Goal: Task Accomplishment & Management: Use online tool/utility

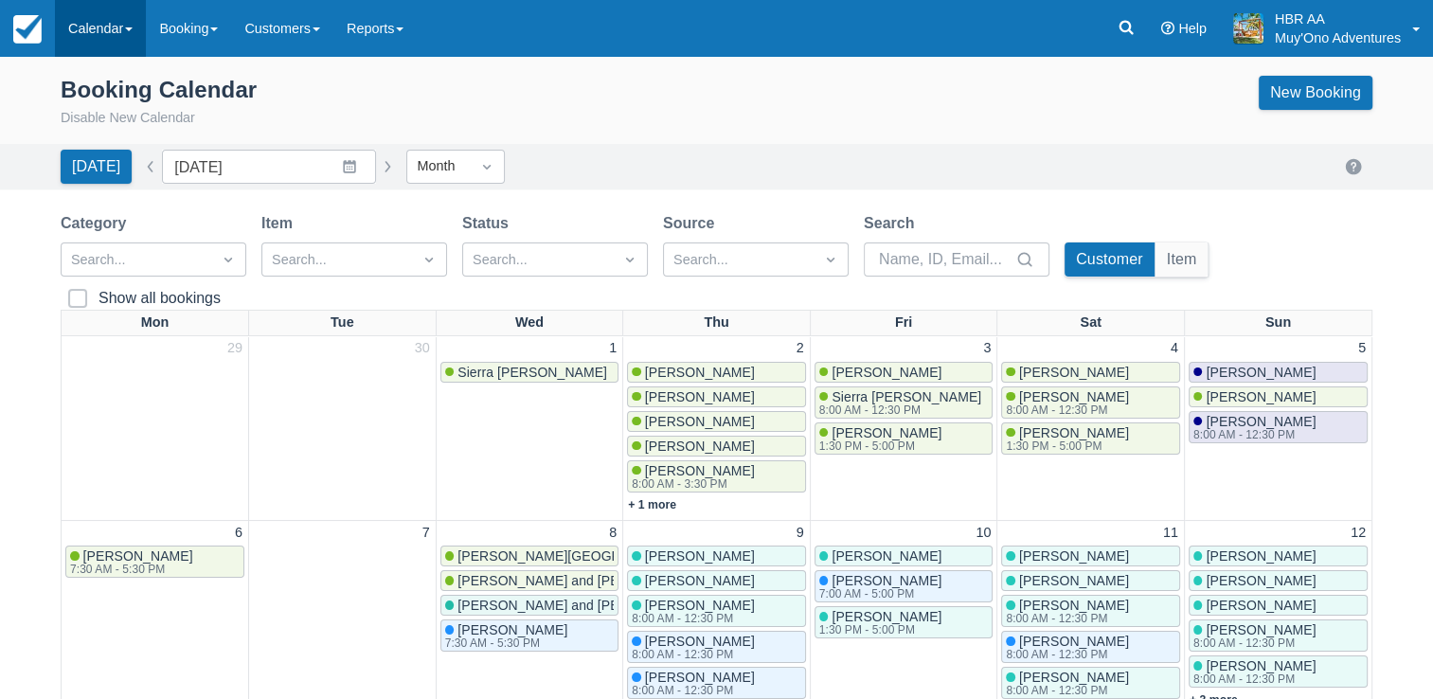
click at [133, 42] on link "Calendar" at bounding box center [100, 28] width 91 height 57
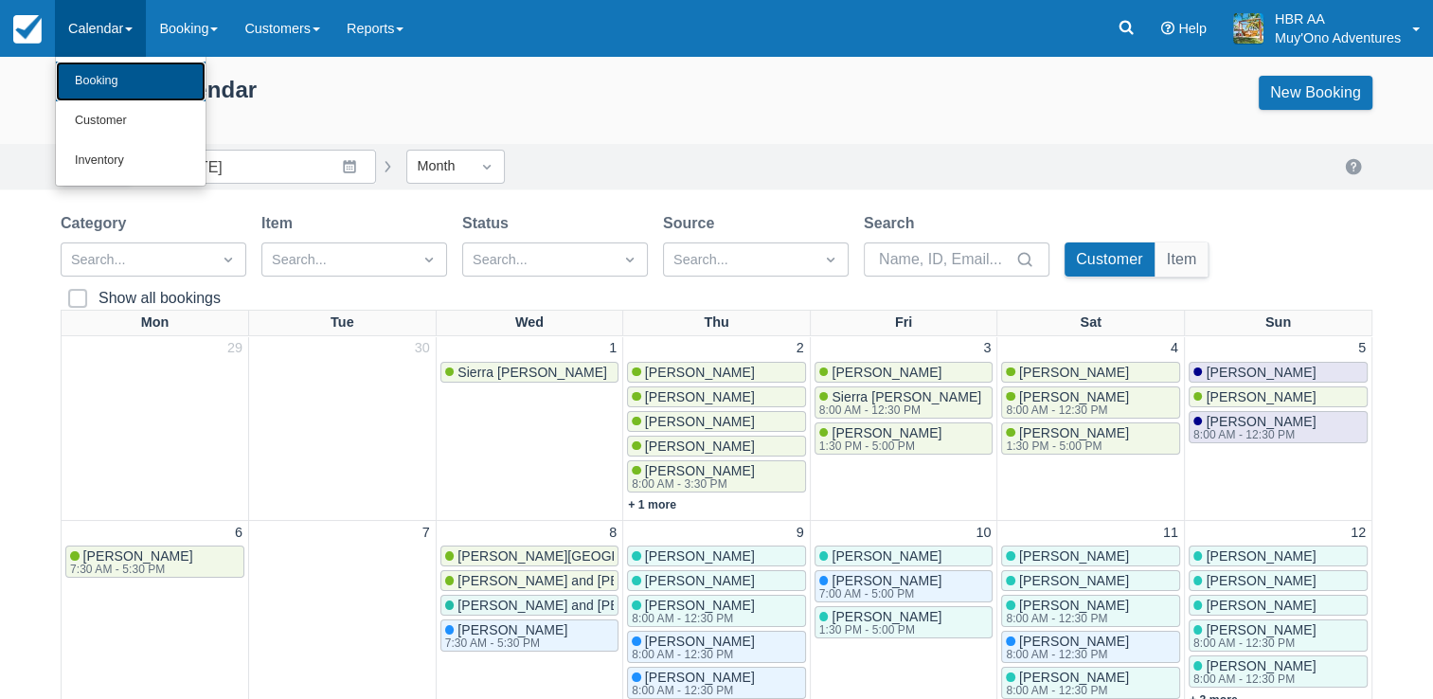
click at [129, 74] on link "Booking" at bounding box center [131, 82] width 150 height 40
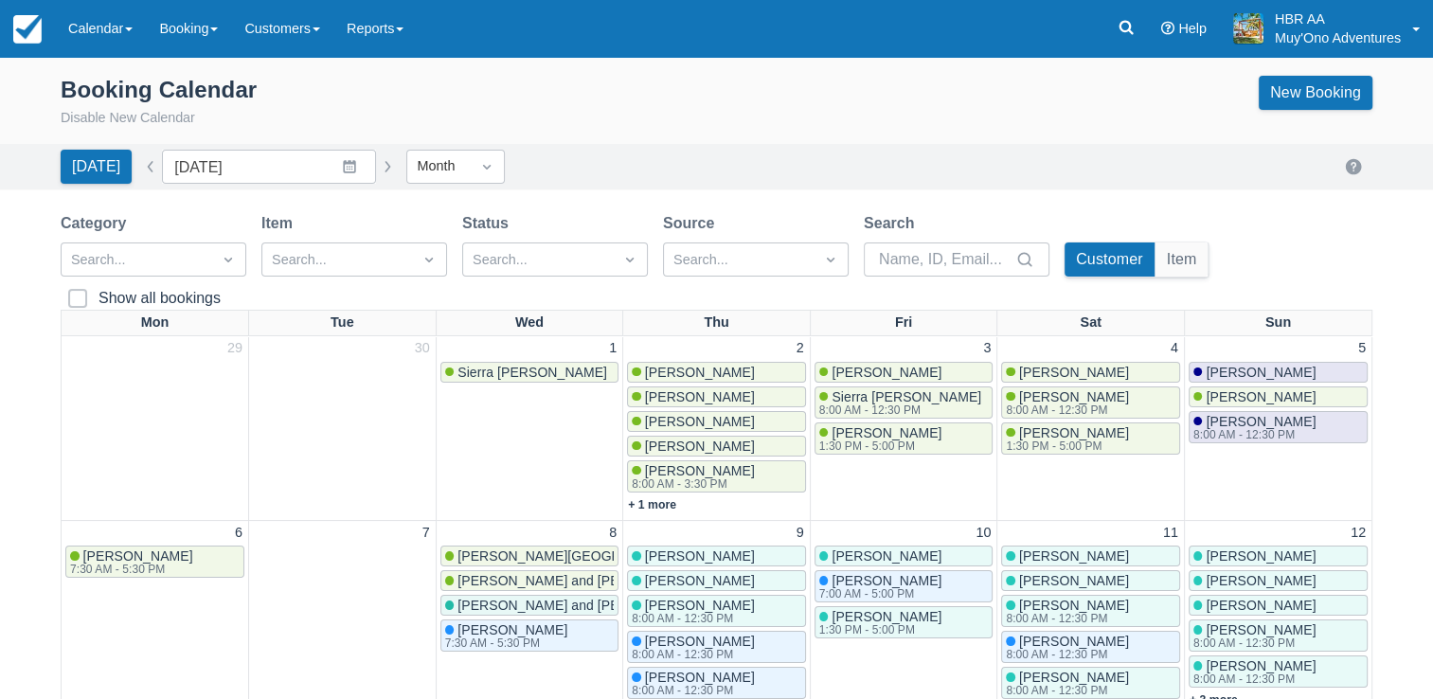
click at [654, 100] on div "Booking Calendar Disable New Calendar New Booking" at bounding box center [717, 102] width 1312 height 53
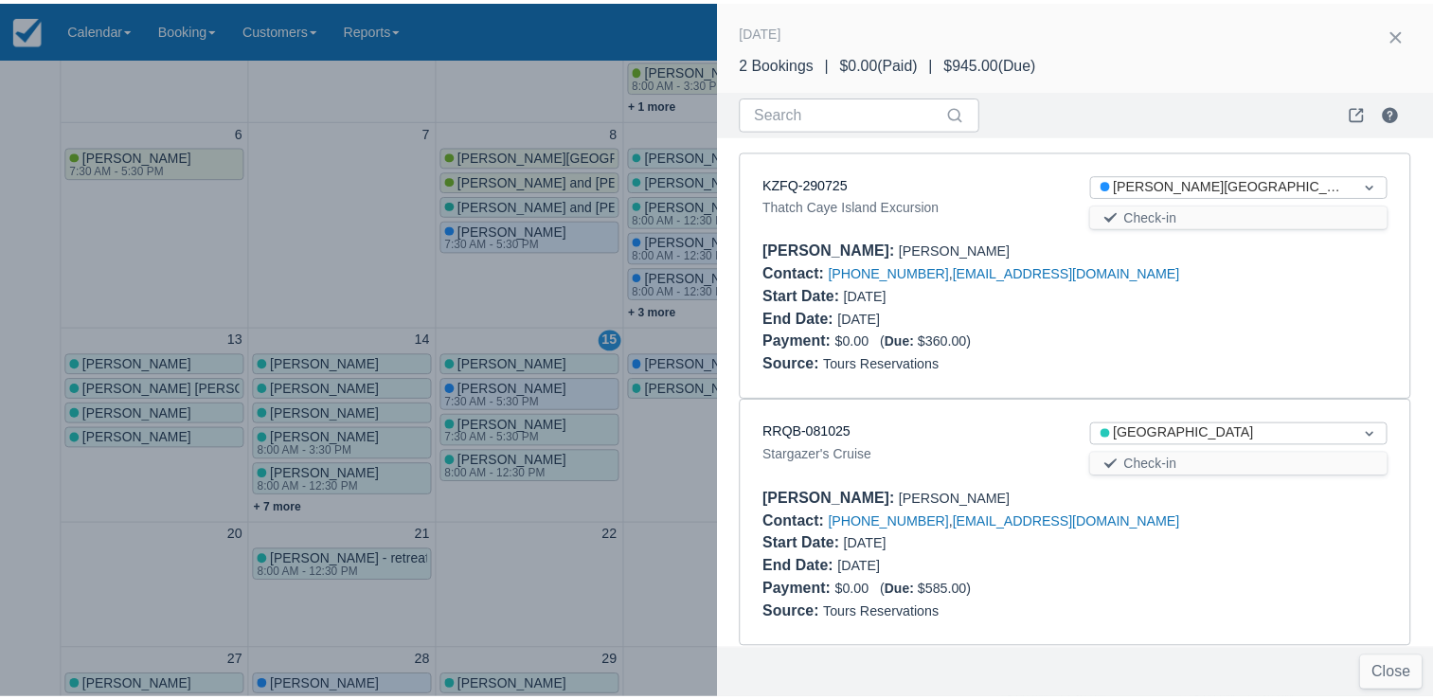
scroll to position [13, 0]
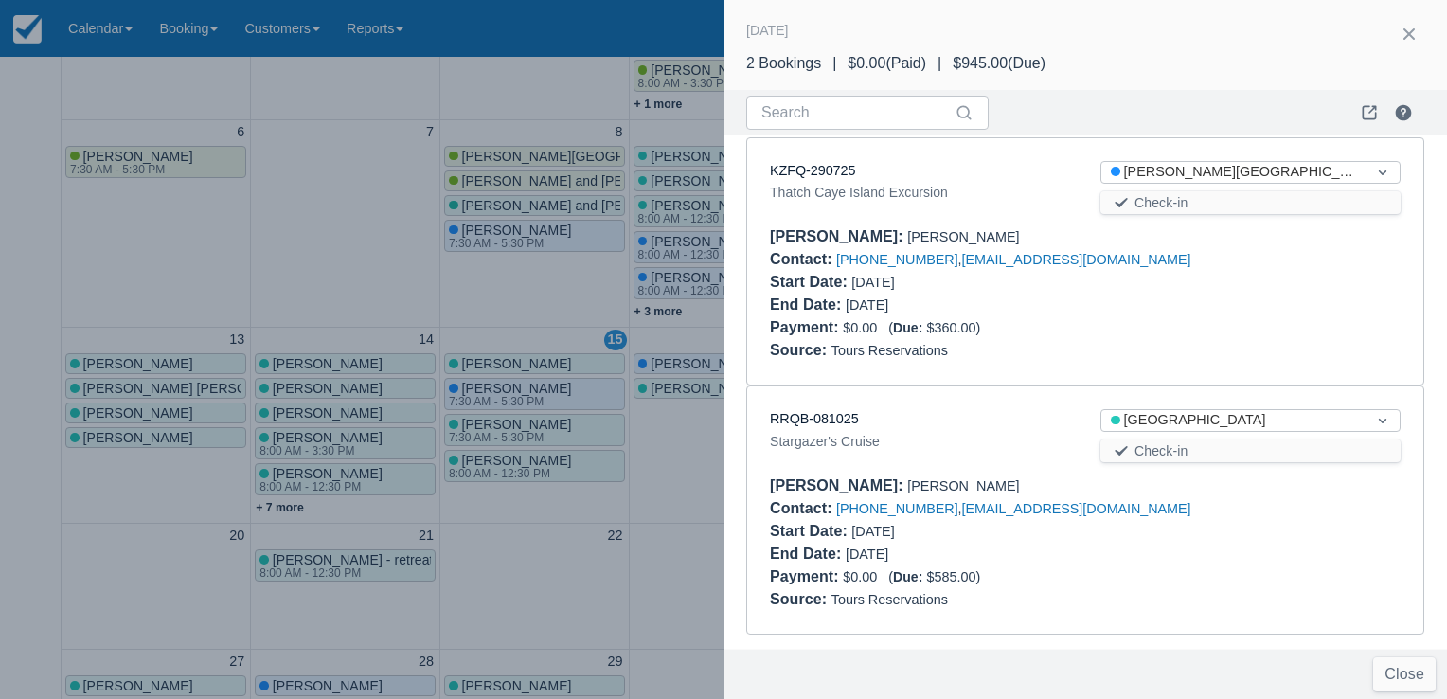
click at [833, 555] on div "End Date :" at bounding box center [808, 553] width 76 height 16
click at [348, 172] on div at bounding box center [723, 349] width 1447 height 699
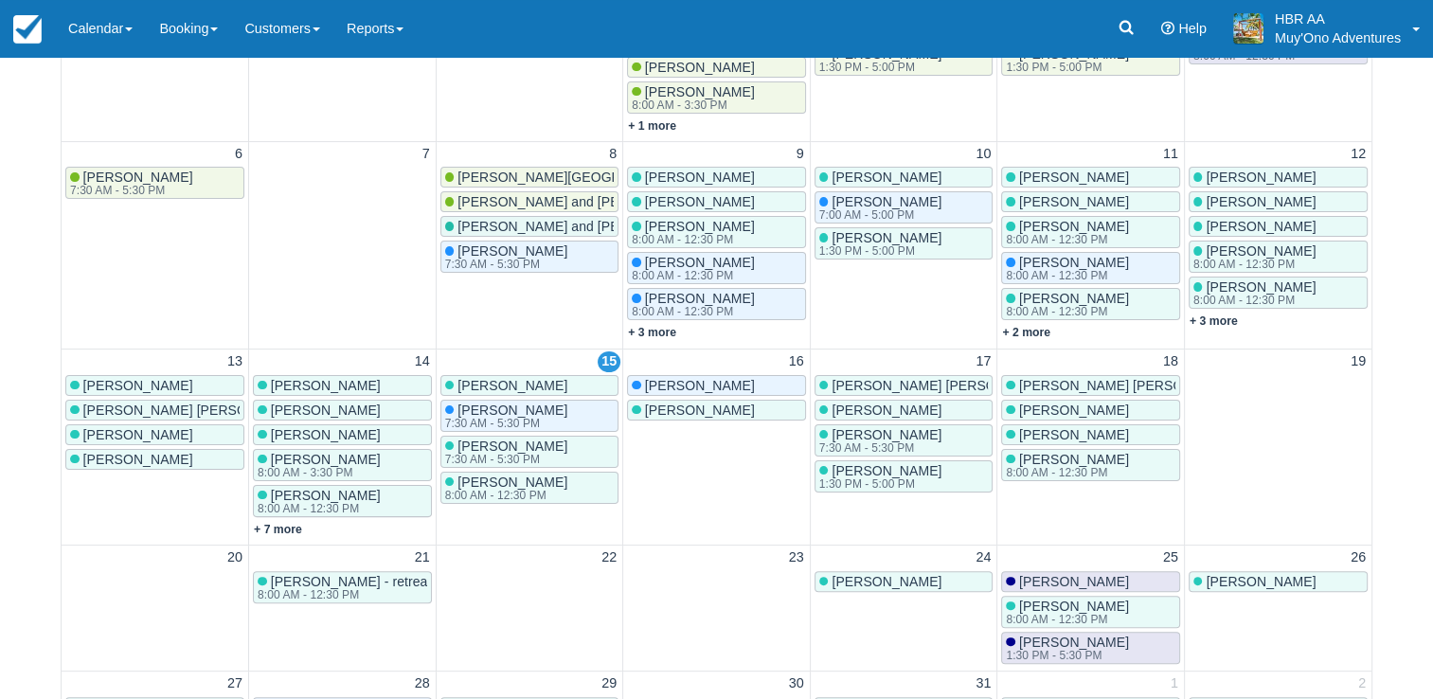
scroll to position [0, 0]
